Goal: Information Seeking & Learning: Learn about a topic

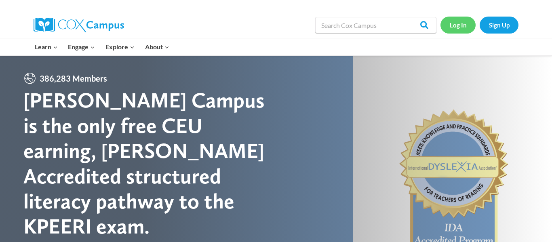
click at [447, 18] on link "Log In" at bounding box center [457, 25] width 35 height 17
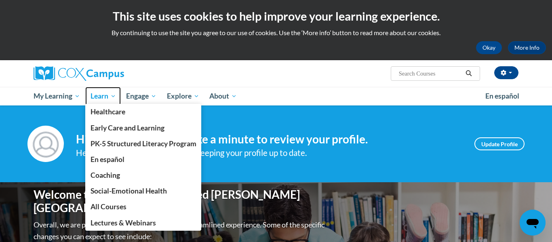
click at [114, 98] on span "Learn" at bounding box center [103, 96] width 25 height 10
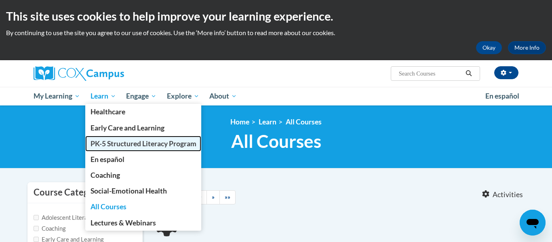
click at [125, 143] on span "PK-5 Structured Literacy Program" at bounding box center [144, 143] width 106 height 8
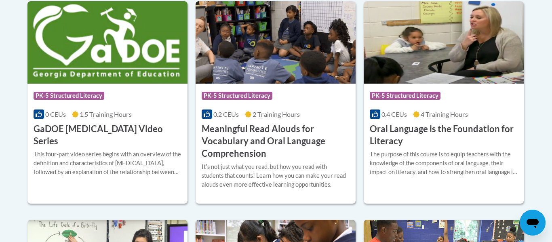
scroll to position [579, 0]
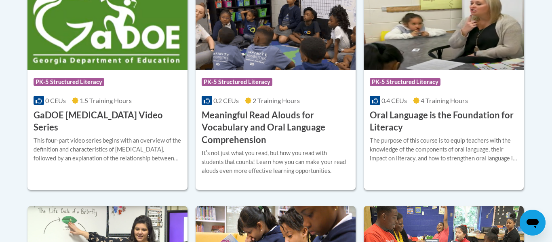
click at [465, 118] on h3 "Oral Language is the Foundation for Literacy" at bounding box center [444, 121] width 148 height 25
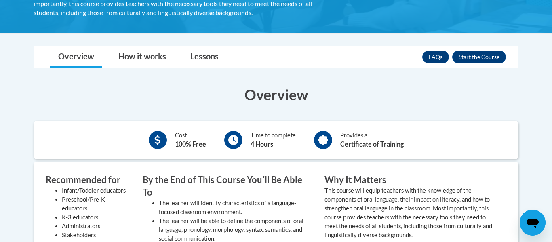
scroll to position [207, 0]
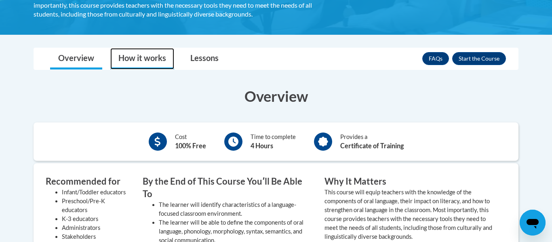
click at [154, 54] on link "How it works" at bounding box center [142, 58] width 64 height 21
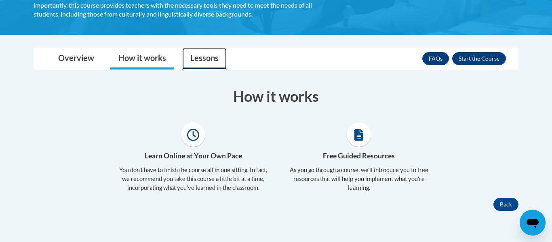
click at [200, 59] on link "Lessons" at bounding box center [204, 58] width 44 height 21
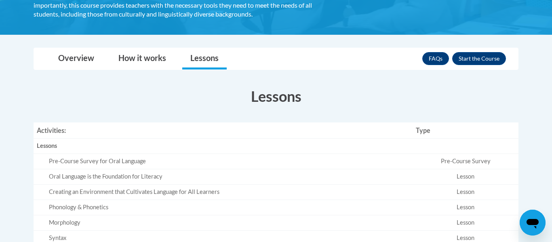
click at [105, 176] on div "Oral Language is the Foundation for Literacy" at bounding box center [229, 177] width 360 height 8
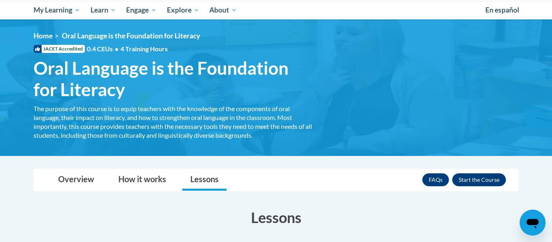
scroll to position [87, 0]
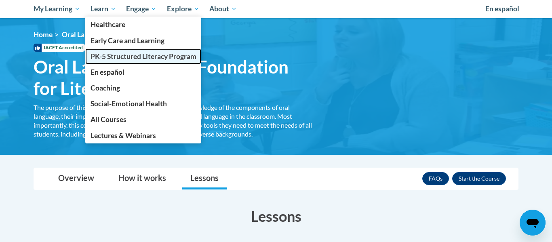
click at [116, 57] on span "PK-5 Structured Literacy Program" at bounding box center [144, 56] width 106 height 8
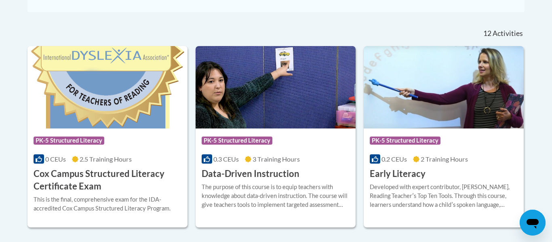
scroll to position [341, 0]
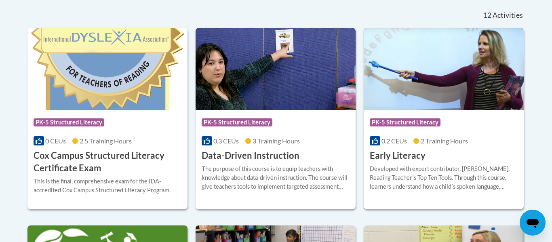
click at [414, 160] on h3 "Early Literacy" at bounding box center [398, 156] width 56 height 13
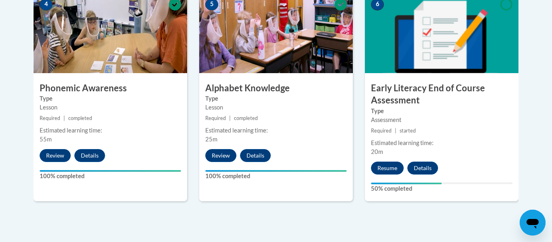
scroll to position [519, 0]
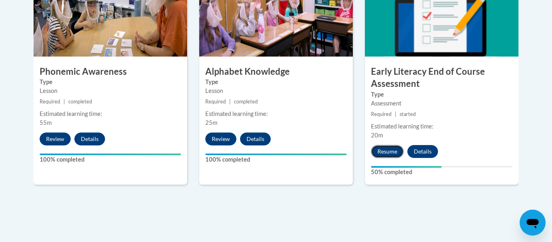
click at [391, 149] on button "Resume" at bounding box center [387, 151] width 33 height 13
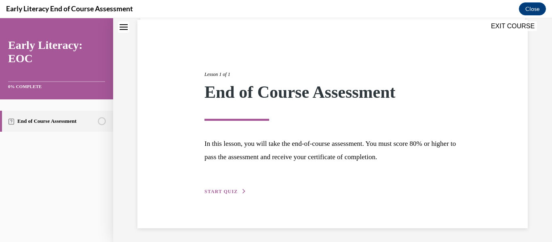
scroll to position [62, 0]
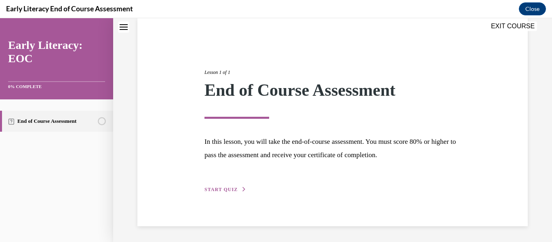
click at [229, 190] on span "START QUIZ" at bounding box center [220, 190] width 33 height 6
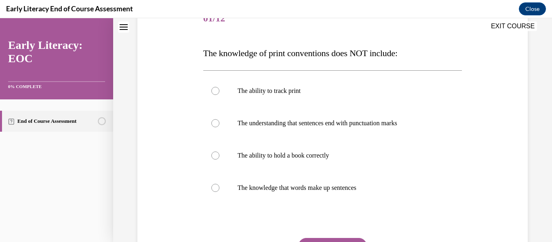
scroll to position [112, 0]
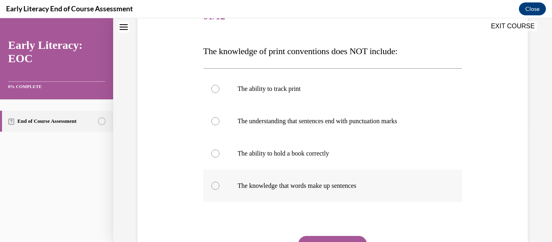
click at [322, 185] on p "The knowledge that words make up sentences" at bounding box center [340, 186] width 204 height 8
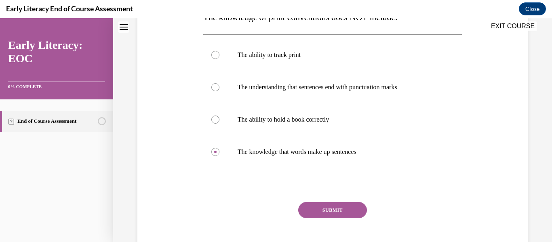
scroll to position [146, 0]
click at [344, 215] on button "SUBMIT" at bounding box center [332, 209] width 69 height 16
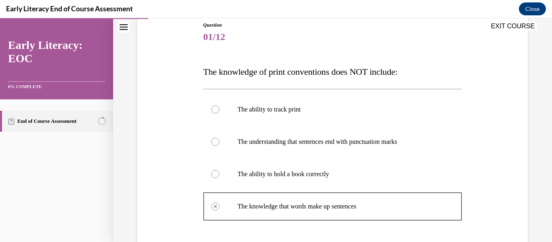
scroll to position [90, 0]
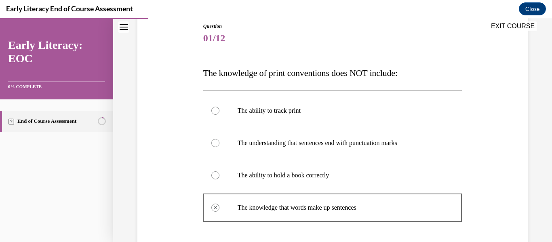
click at [327, 173] on p "The ability to hold a book correctly" at bounding box center [340, 175] width 204 height 8
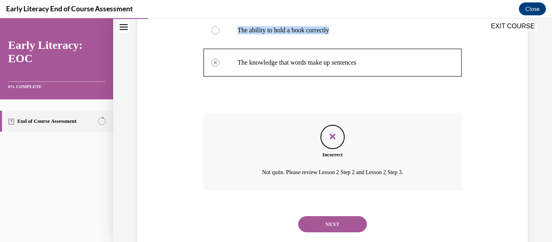
scroll to position [253, 0]
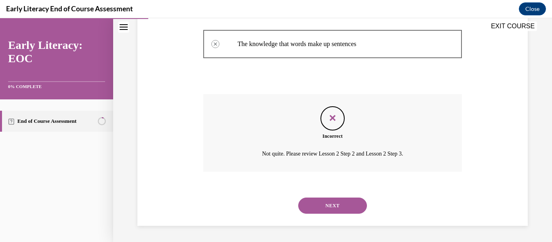
click at [345, 209] on button "NEXT" at bounding box center [332, 206] width 69 height 16
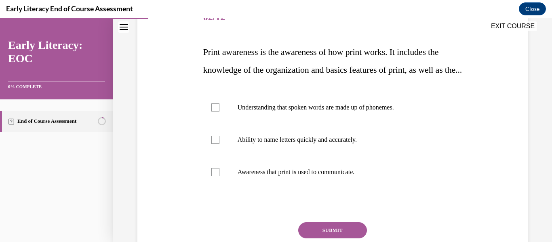
scroll to position [112, 0]
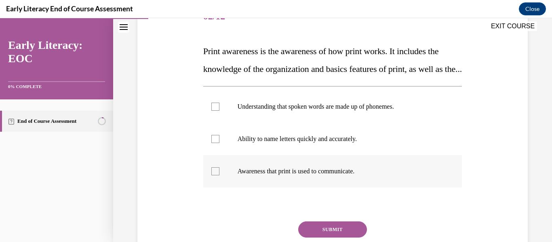
click at [282, 183] on div at bounding box center [332, 171] width 259 height 32
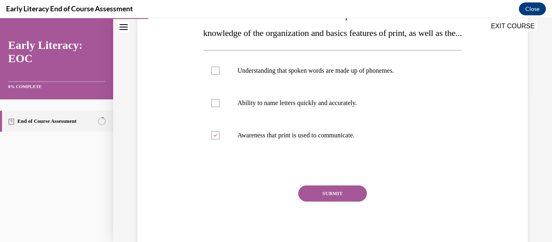
scroll to position [150, 0]
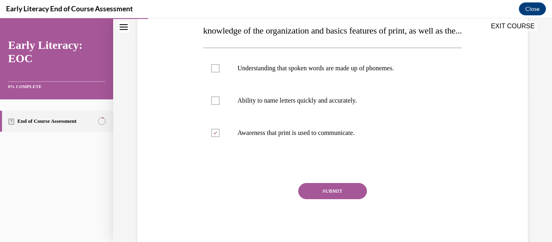
click at [332, 199] on button "SUBMIT" at bounding box center [332, 191] width 69 height 16
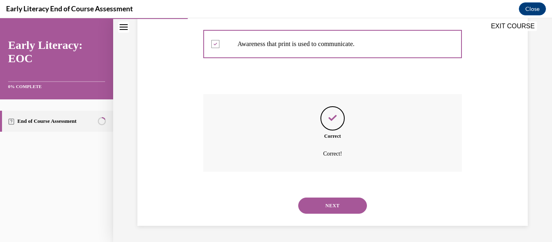
scroll to position [257, 0]
click at [354, 206] on button "NEXT" at bounding box center [332, 206] width 69 height 16
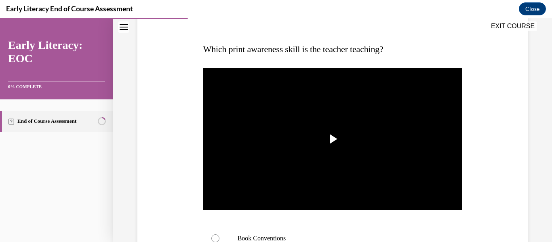
scroll to position [112, 0]
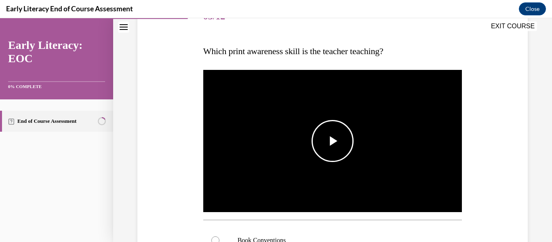
click at [333, 141] on span "Video player" at bounding box center [333, 141] width 0 height 0
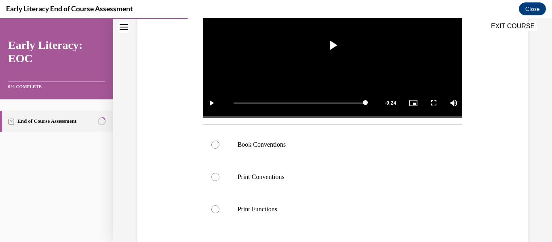
scroll to position [209, 0]
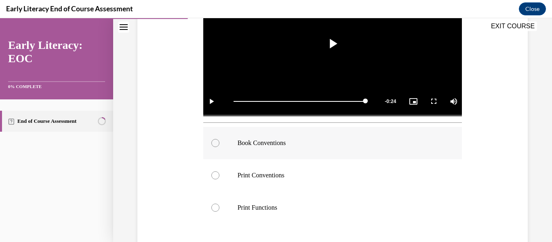
click at [331, 146] on p "Book Conventions" at bounding box center [340, 143] width 204 height 8
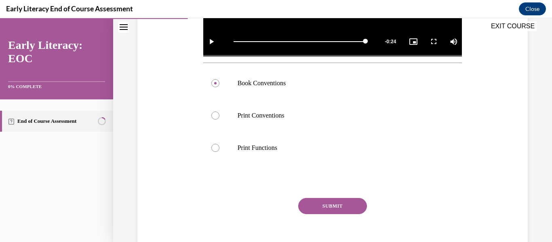
scroll to position [274, 0]
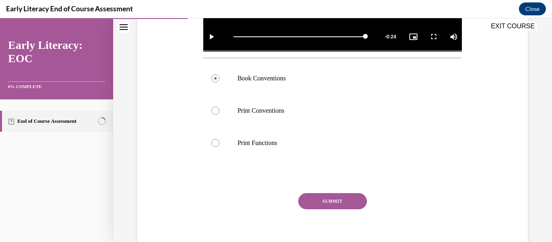
click at [341, 206] on button "SUBMIT" at bounding box center [332, 201] width 69 height 16
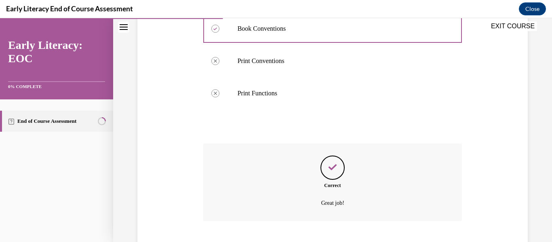
scroll to position [373, 0]
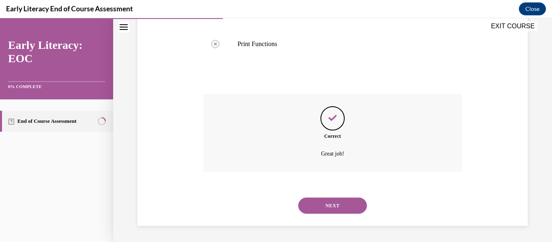
click at [341, 206] on button "NEXT" at bounding box center [332, 206] width 69 height 16
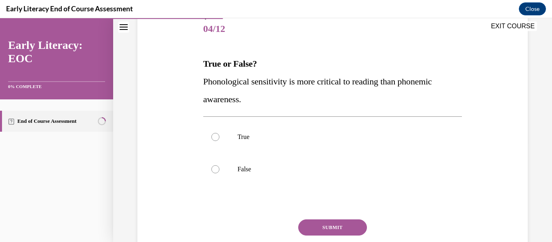
scroll to position [101, 0]
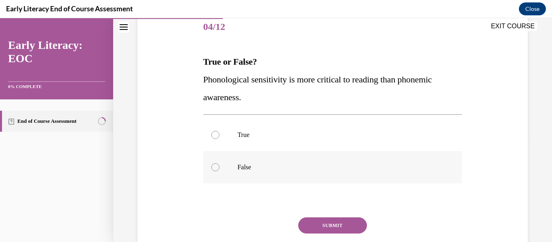
click at [288, 160] on div at bounding box center [332, 167] width 259 height 32
click at [325, 226] on button "SUBMIT" at bounding box center [332, 225] width 69 height 16
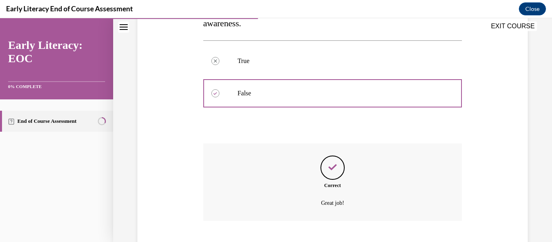
scroll to position [224, 0]
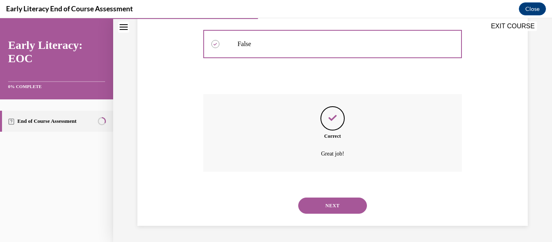
click at [348, 209] on button "NEXT" at bounding box center [332, 206] width 69 height 16
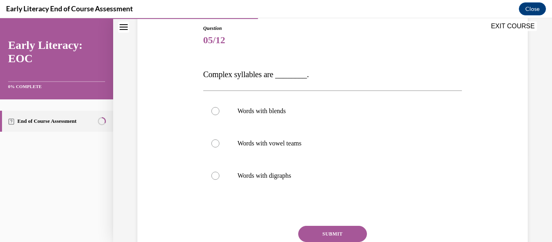
scroll to position [88, 0]
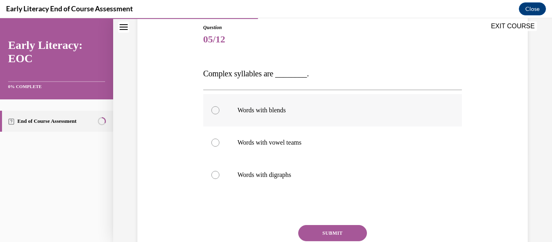
click at [287, 116] on div at bounding box center [332, 110] width 259 height 32
click at [333, 233] on button "SUBMIT" at bounding box center [332, 233] width 69 height 16
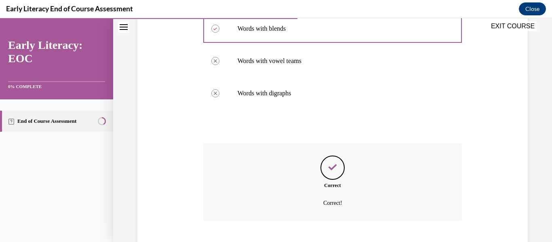
scroll to position [219, 0]
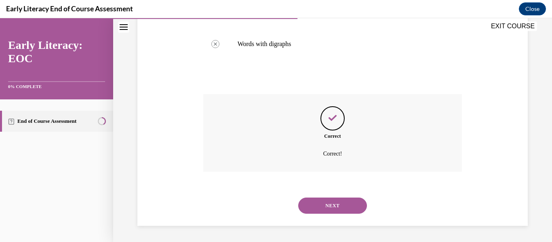
click at [324, 202] on button "NEXT" at bounding box center [332, 206] width 69 height 16
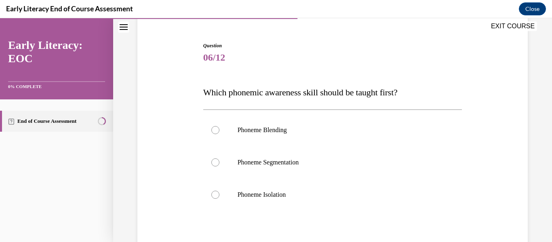
scroll to position [74, 0]
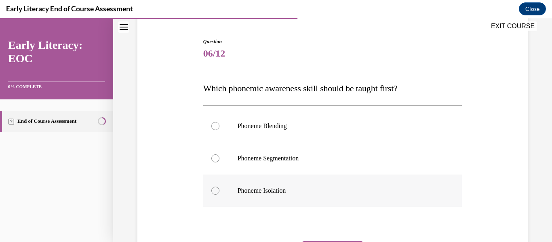
click at [292, 187] on p "Phoneme Isolation" at bounding box center [340, 191] width 204 height 8
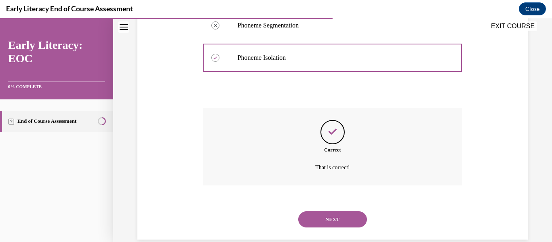
scroll to position [221, 0]
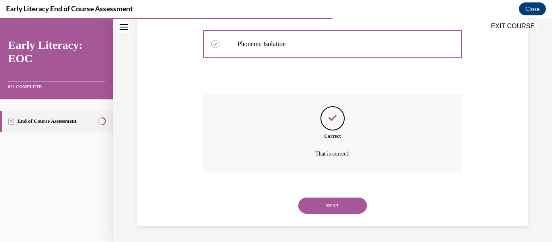
click at [349, 206] on button "NEXT" at bounding box center [332, 206] width 69 height 16
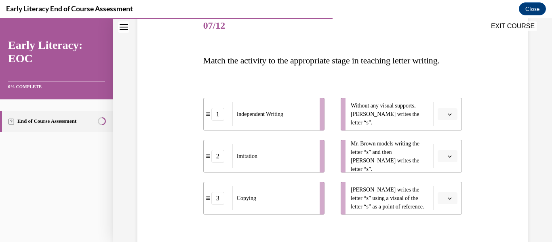
scroll to position [112, 0]
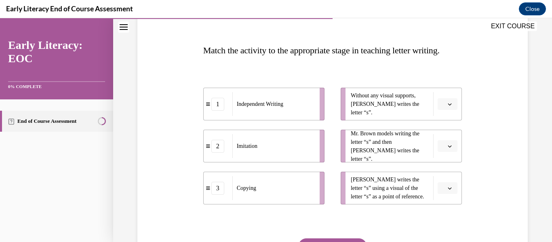
click at [450, 107] on button "button" at bounding box center [448, 104] width 20 height 12
click at [449, 135] on div "1" at bounding box center [446, 138] width 20 height 16
click at [453, 147] on button "button" at bounding box center [448, 146] width 20 height 12
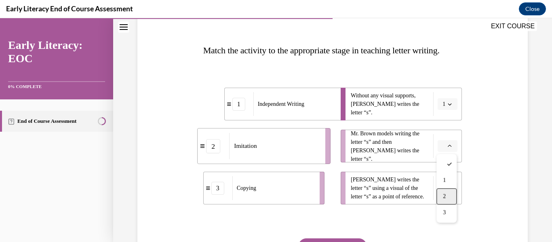
click at [449, 196] on div "2" at bounding box center [446, 196] width 20 height 16
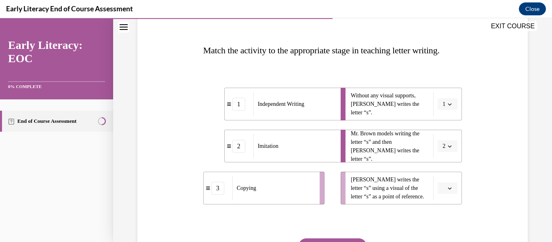
click at [451, 190] on icon "button" at bounding box center [450, 188] width 4 height 4
click at [451, 166] on div "3" at bounding box center [446, 170] width 20 height 16
click at [356, 239] on button "SUBMIT" at bounding box center [332, 246] width 69 height 16
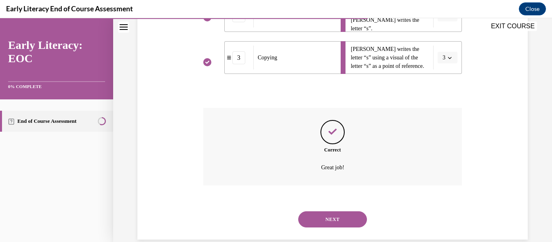
scroll to position [257, 0]
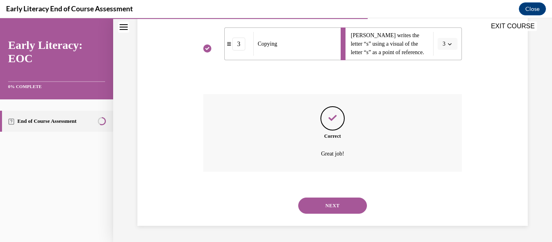
click at [339, 206] on button "NEXT" at bounding box center [332, 206] width 69 height 16
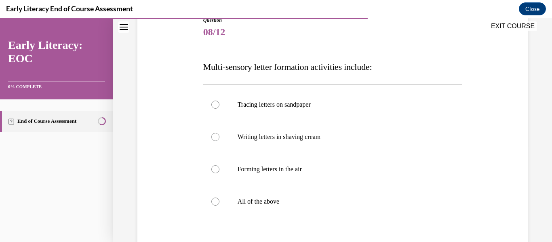
scroll to position [102, 0]
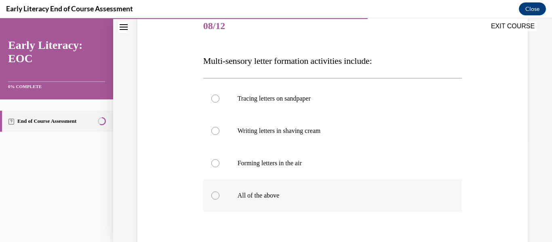
click at [344, 196] on p "All of the above" at bounding box center [340, 196] width 204 height 8
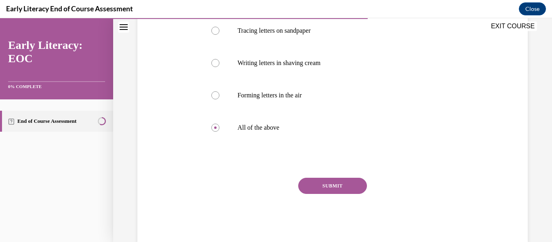
scroll to position [174, 0]
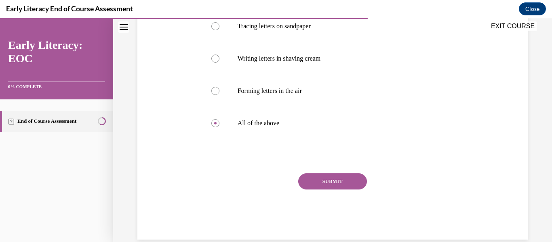
click at [342, 189] on button "SUBMIT" at bounding box center [332, 181] width 69 height 16
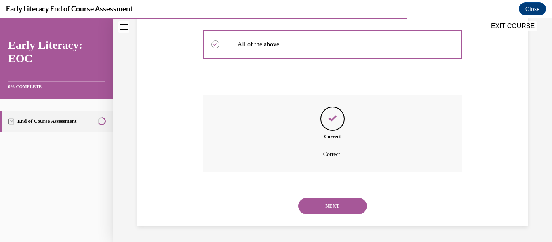
scroll to position [253, 0]
click at [341, 202] on button "NEXT" at bounding box center [332, 206] width 69 height 16
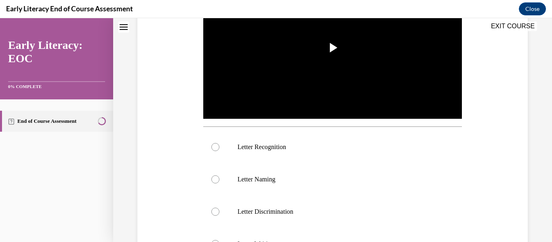
scroll to position [0, 0]
